Goal: Information Seeking & Learning: Understand process/instructions

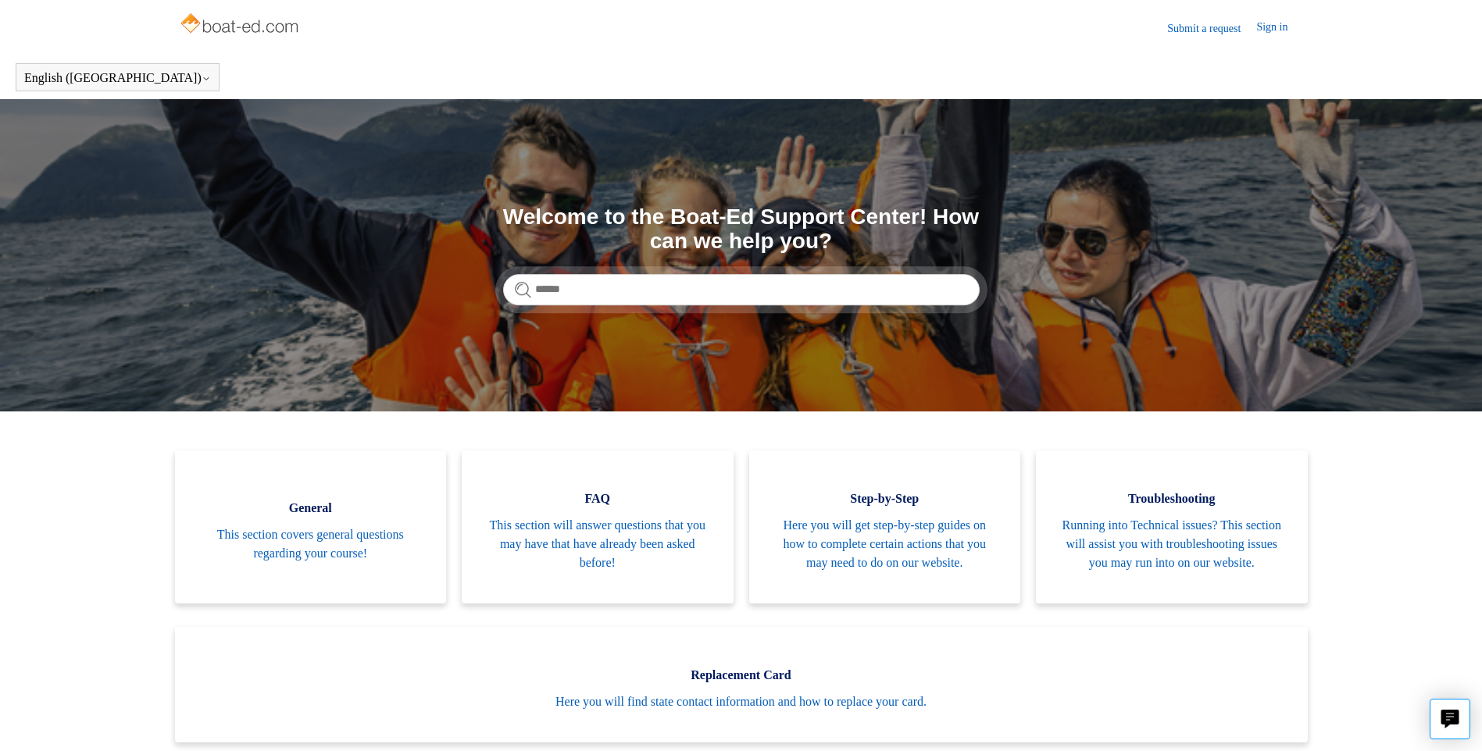
click at [680, 270] on div "Search Welcome to the Boat-Ed Support Center! How can we help you?" at bounding box center [741, 255] width 477 height 100
click at [677, 281] on input "Search" at bounding box center [741, 289] width 477 height 31
type input "**********"
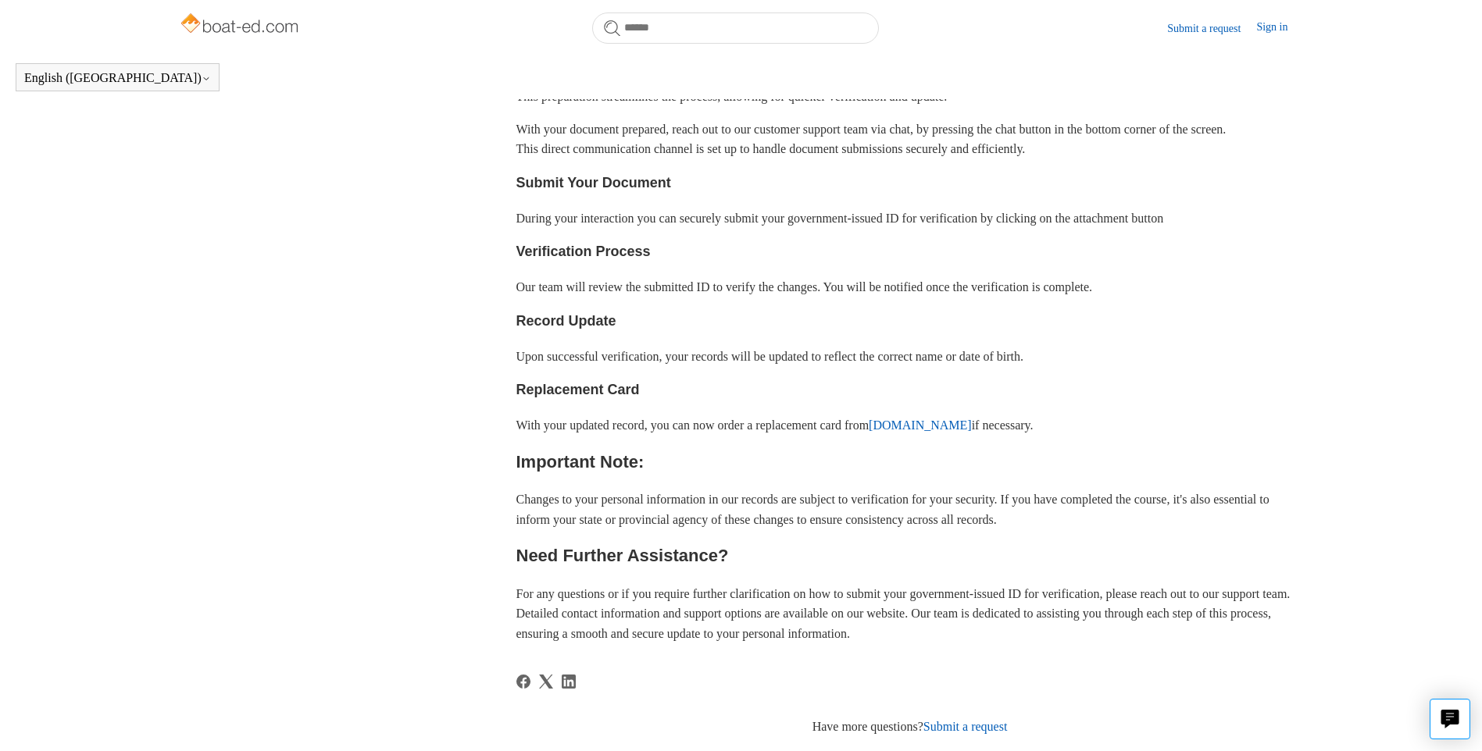
scroll to position [581, 0]
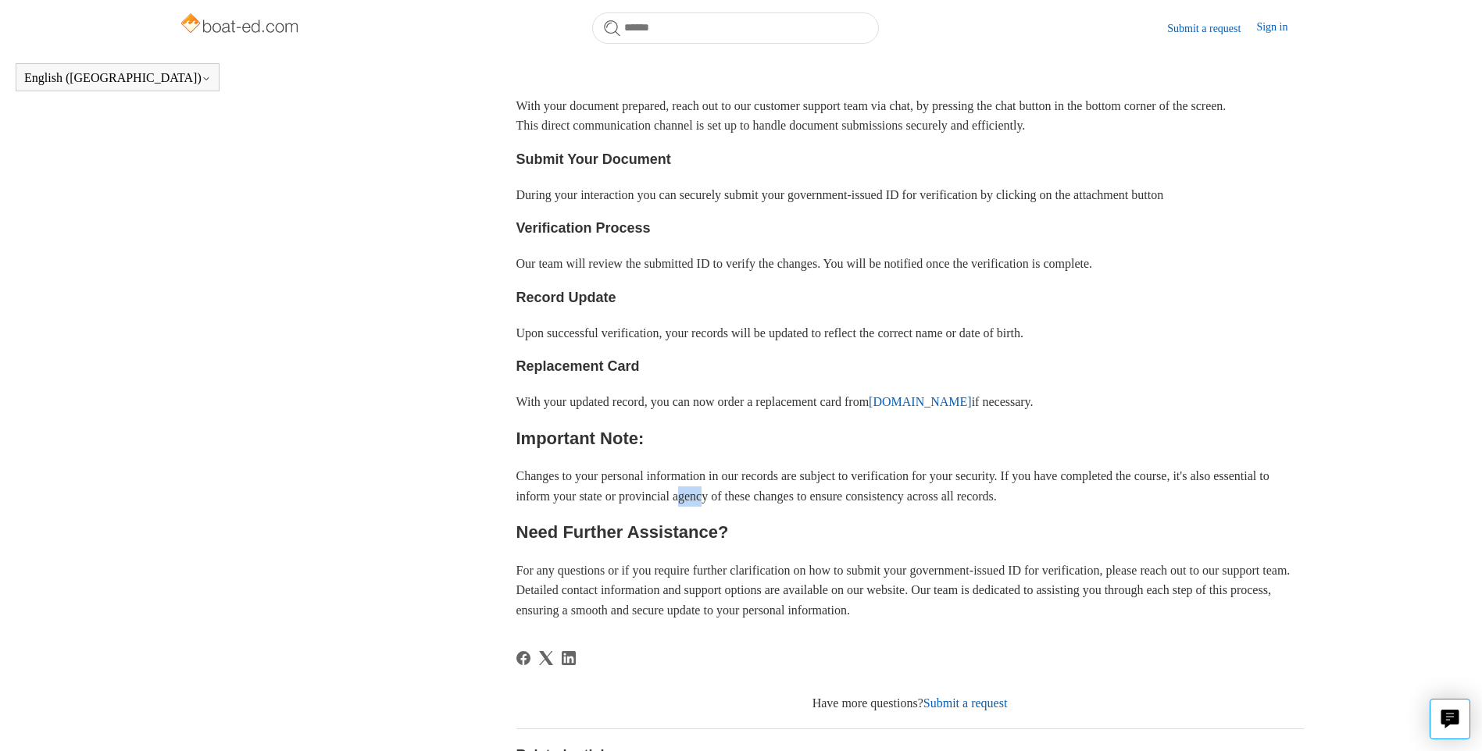
drag, startPoint x: 757, startPoint y: 508, endPoint x: 786, endPoint y: 511, distance: 29.1
click at [786, 506] on p "Changes to your personal information in our records are subject to verification…" at bounding box center [909, 486] width 787 height 40
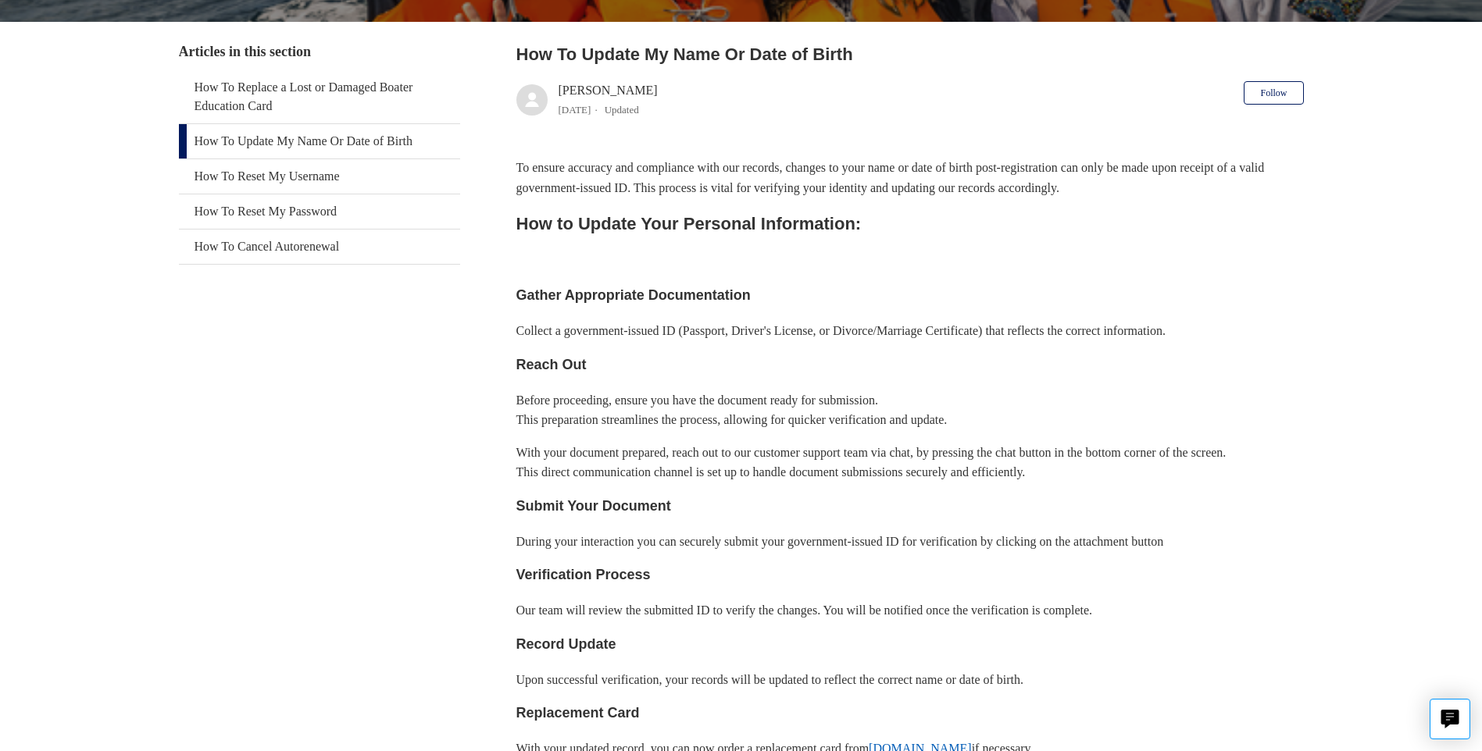
scroll to position [312, 0]
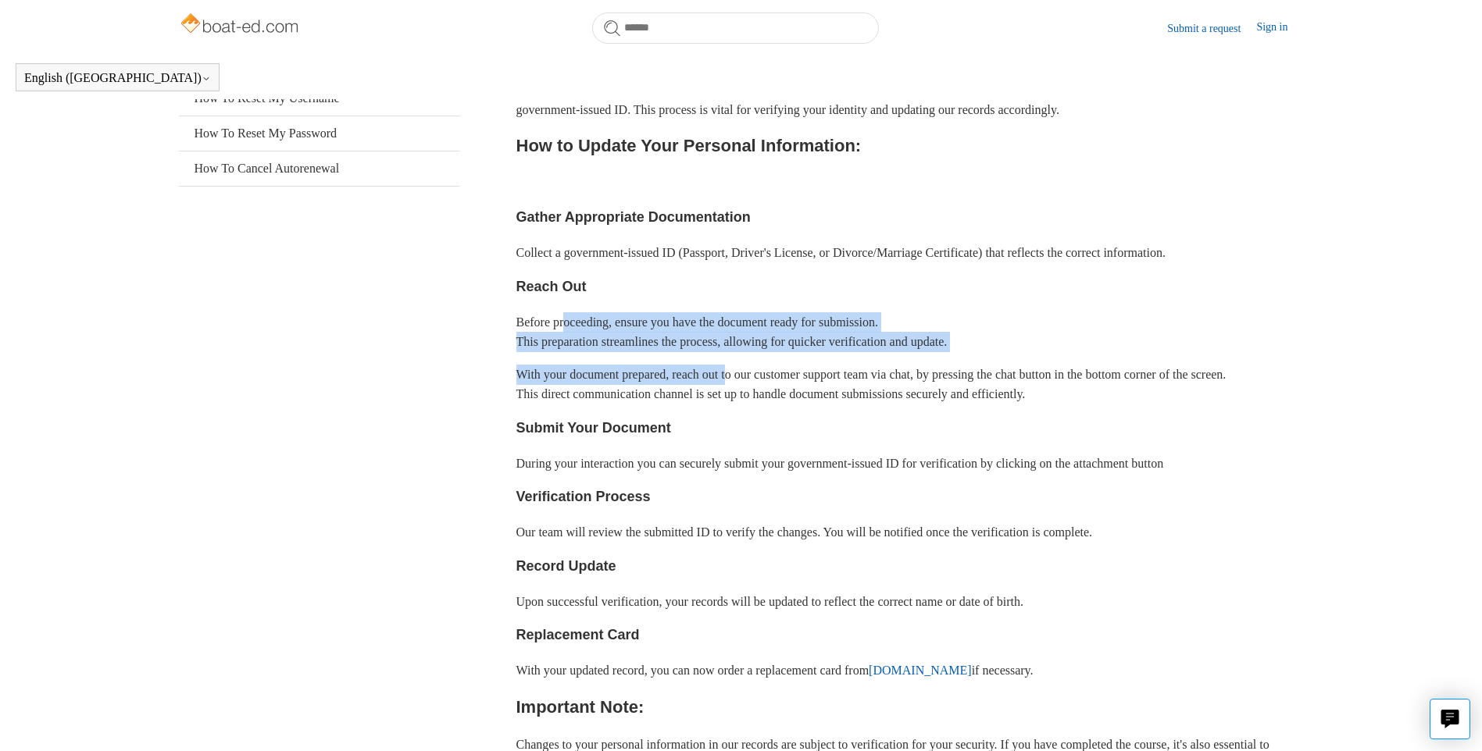
drag, startPoint x: 566, startPoint y: 320, endPoint x: 748, endPoint y: 362, distance: 187.4
click at [748, 362] on div "To ensure accuracy and compliance with our records, changes to your name or dat…" at bounding box center [909, 484] width 787 height 809
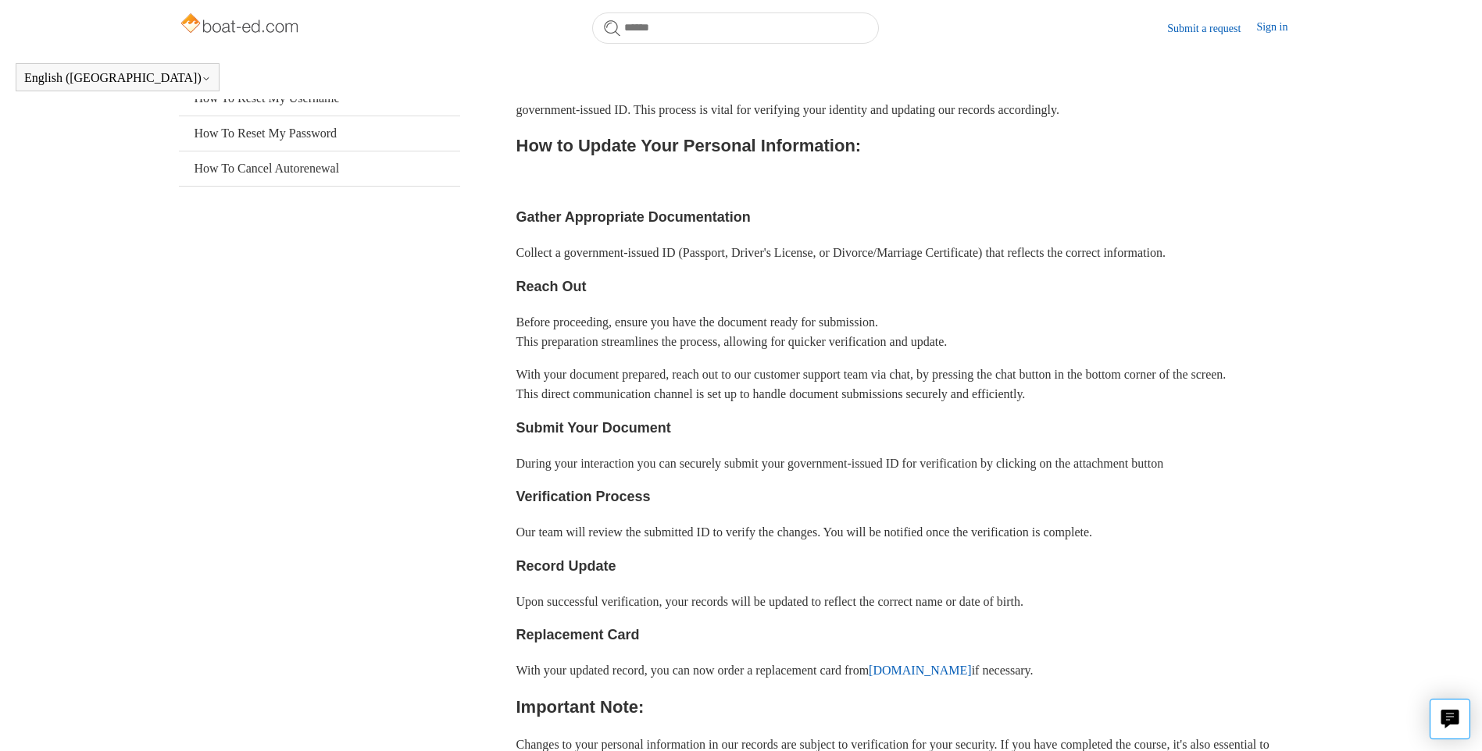
drag, startPoint x: 748, startPoint y: 362, endPoint x: 859, endPoint y: 403, distance: 118.4
click at [859, 403] on p "With your document prepared, reach out to our customer support team via chat, b…" at bounding box center [909, 385] width 787 height 40
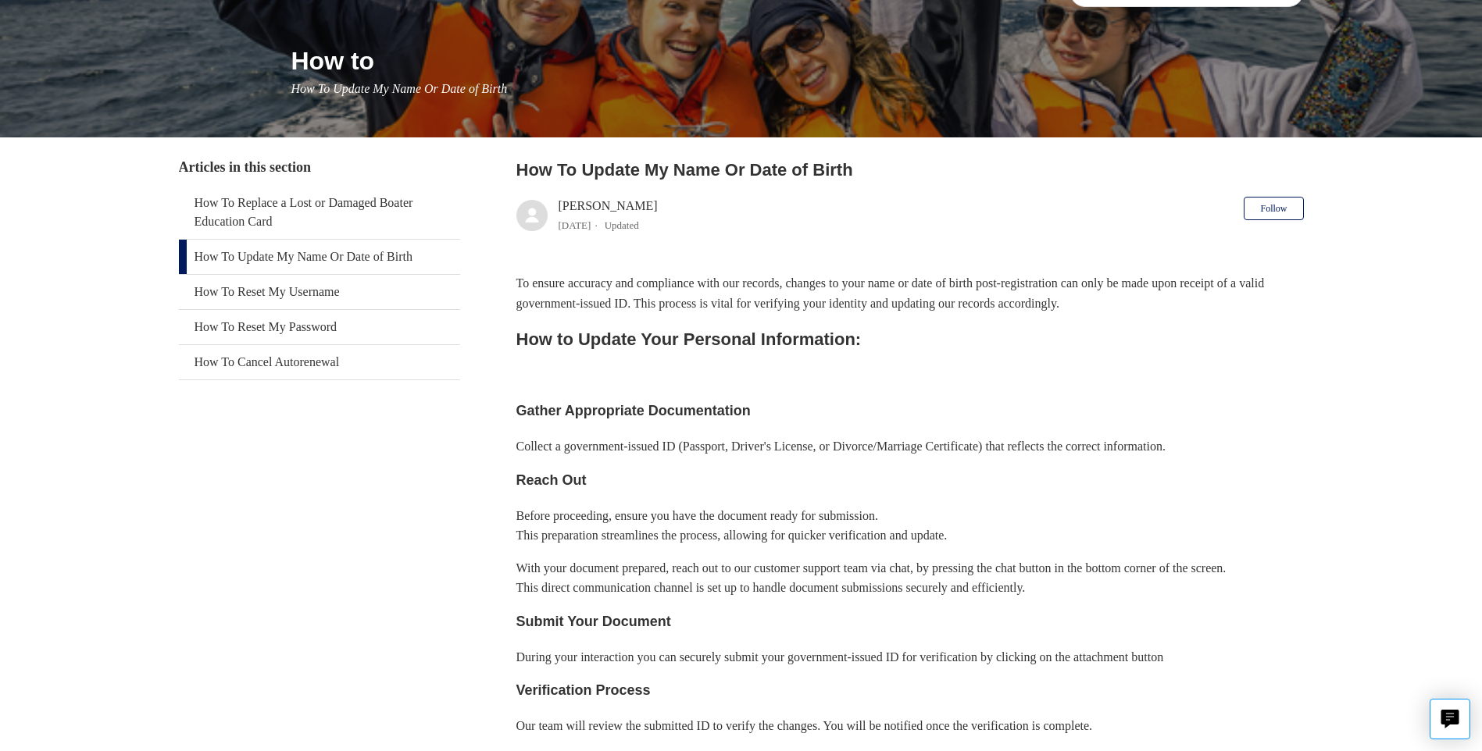
scroll to position [44, 0]
